Goal: Navigation & Orientation: Find specific page/section

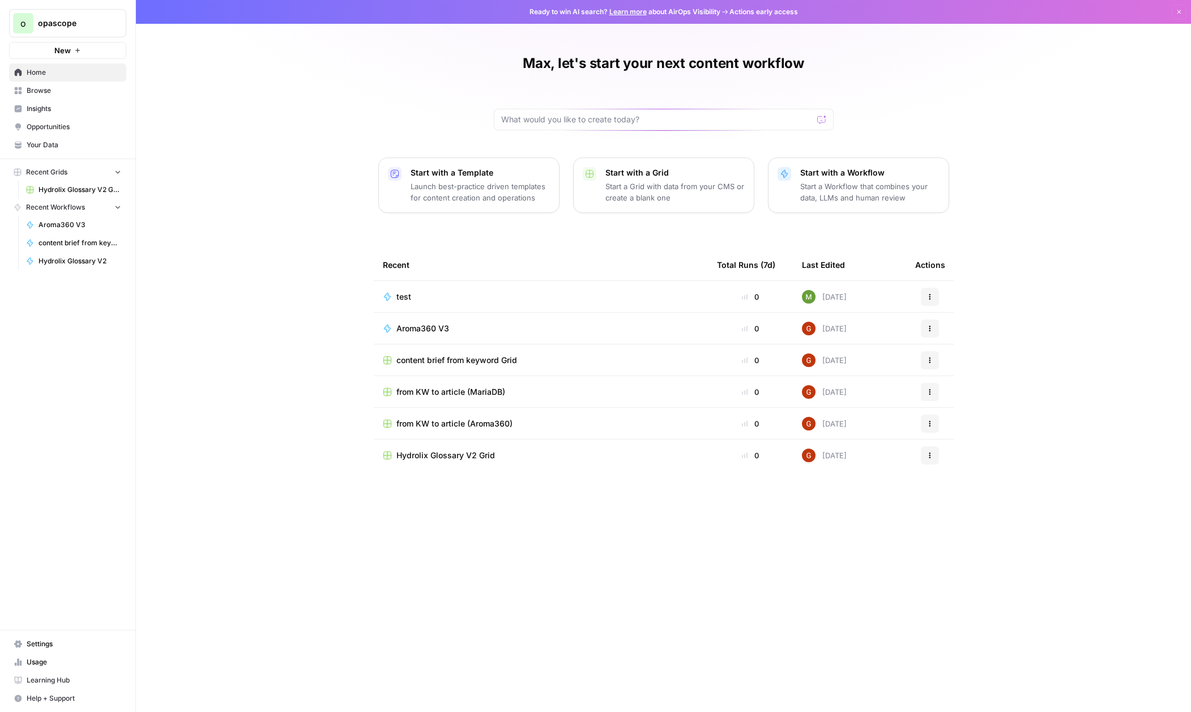
click at [59, 143] on span "Your Data" at bounding box center [74, 145] width 95 height 10
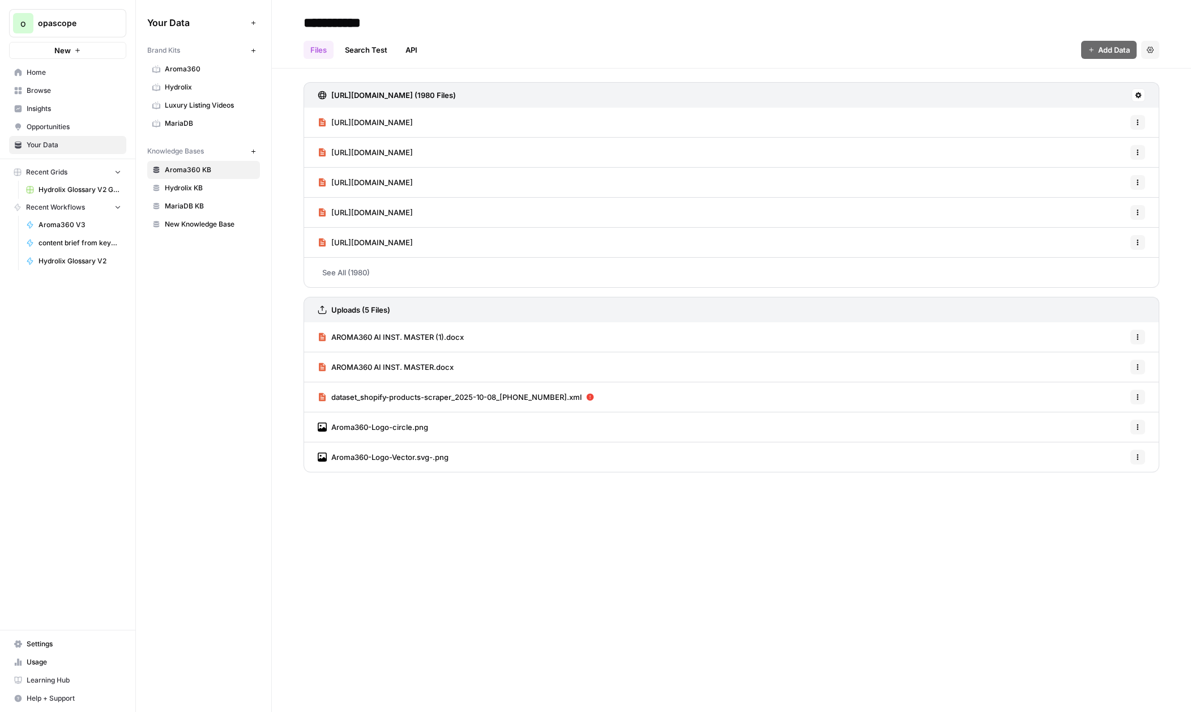
click at [190, 84] on span "Hydrolix" at bounding box center [210, 87] width 90 height 10
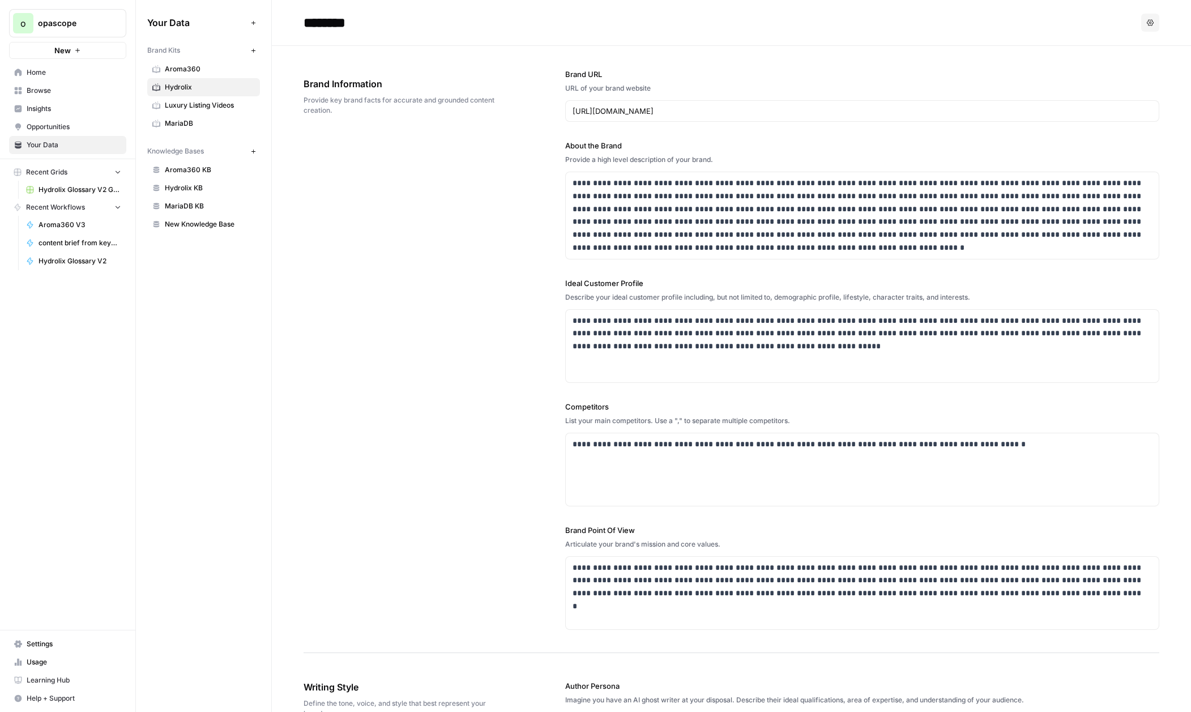
scroll to position [362, 0]
